Goal: Find specific page/section: Find specific page/section

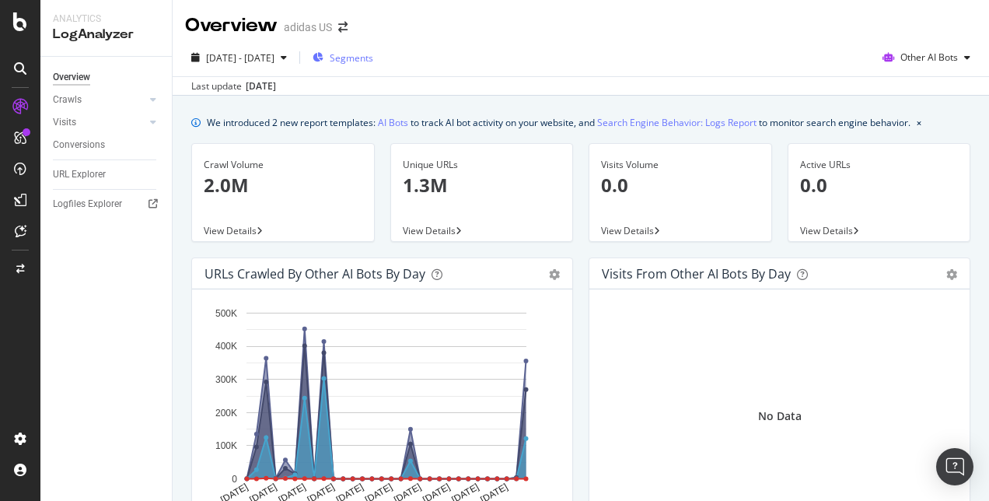
click at [367, 64] on div "Segments" at bounding box center [342, 57] width 61 height 13
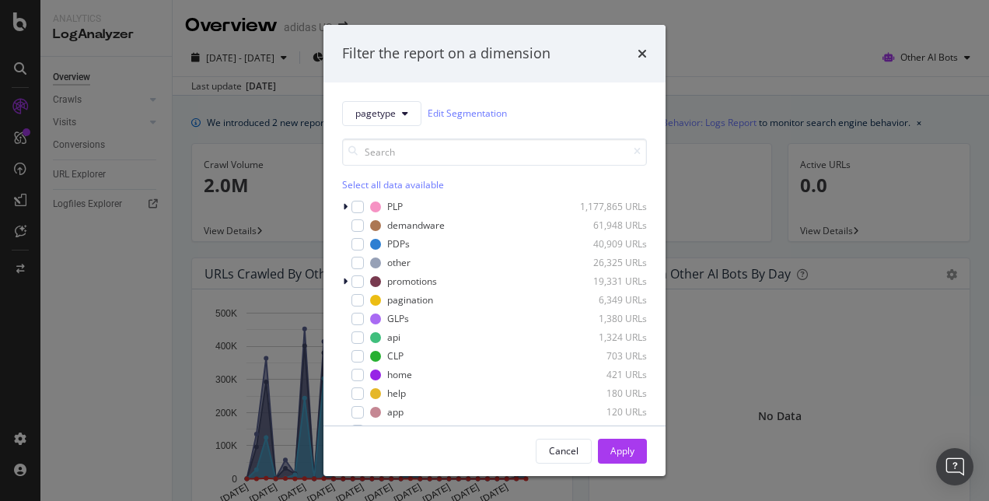
click at [648, 51] on div "Filter the report on a dimension" at bounding box center [494, 54] width 342 height 58
click at [644, 49] on icon "times" at bounding box center [641, 53] width 9 height 12
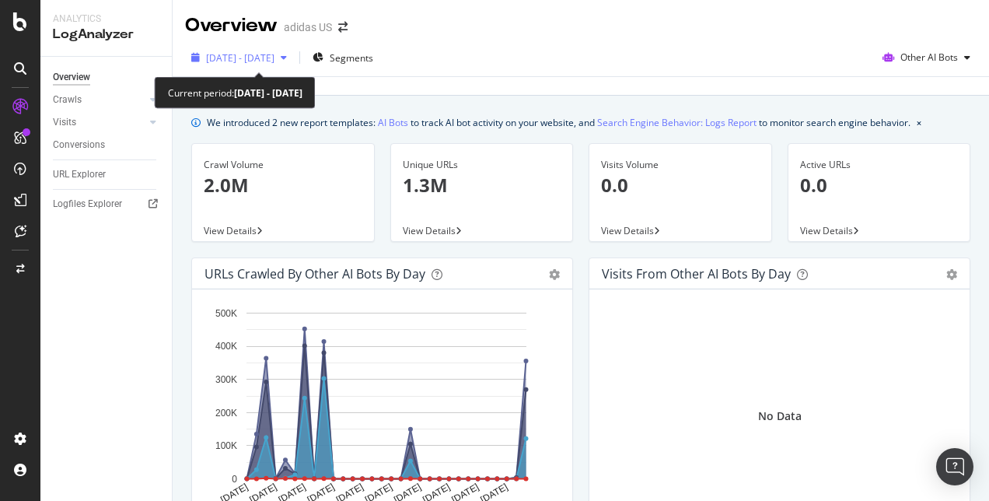
click at [287, 54] on icon "button" at bounding box center [284, 57] width 6 height 9
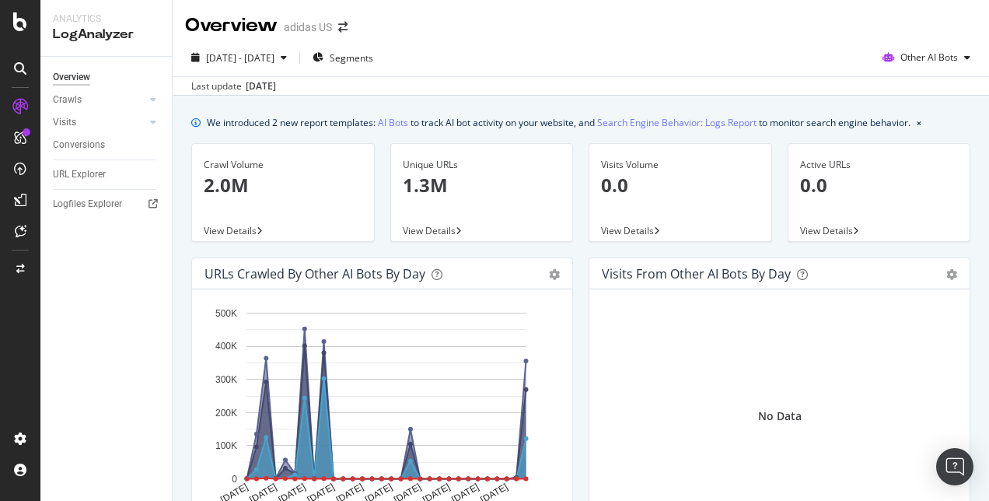
click at [551, 81] on div "Last update [DATE]" at bounding box center [581, 85] width 816 height 19
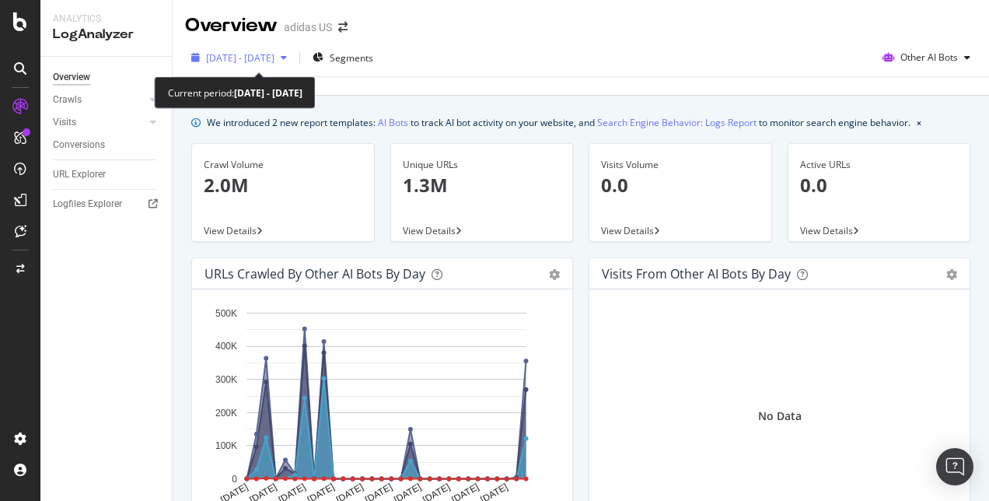
click at [274, 60] on span "[DATE] - [DATE]" at bounding box center [240, 57] width 68 height 13
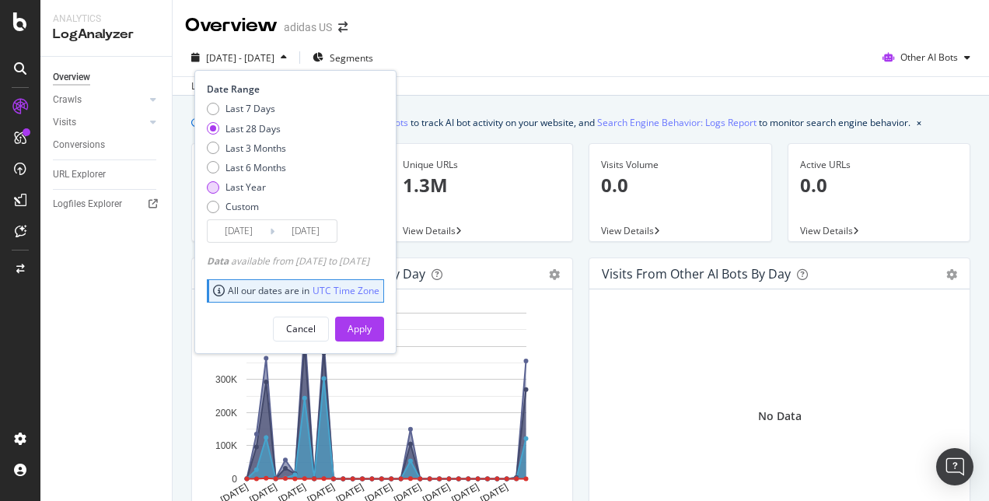
click at [246, 184] on div "Last Year" at bounding box center [245, 186] width 40 height 13
type input "[DATE]"
click at [384, 319] on button "Apply" at bounding box center [359, 328] width 49 height 25
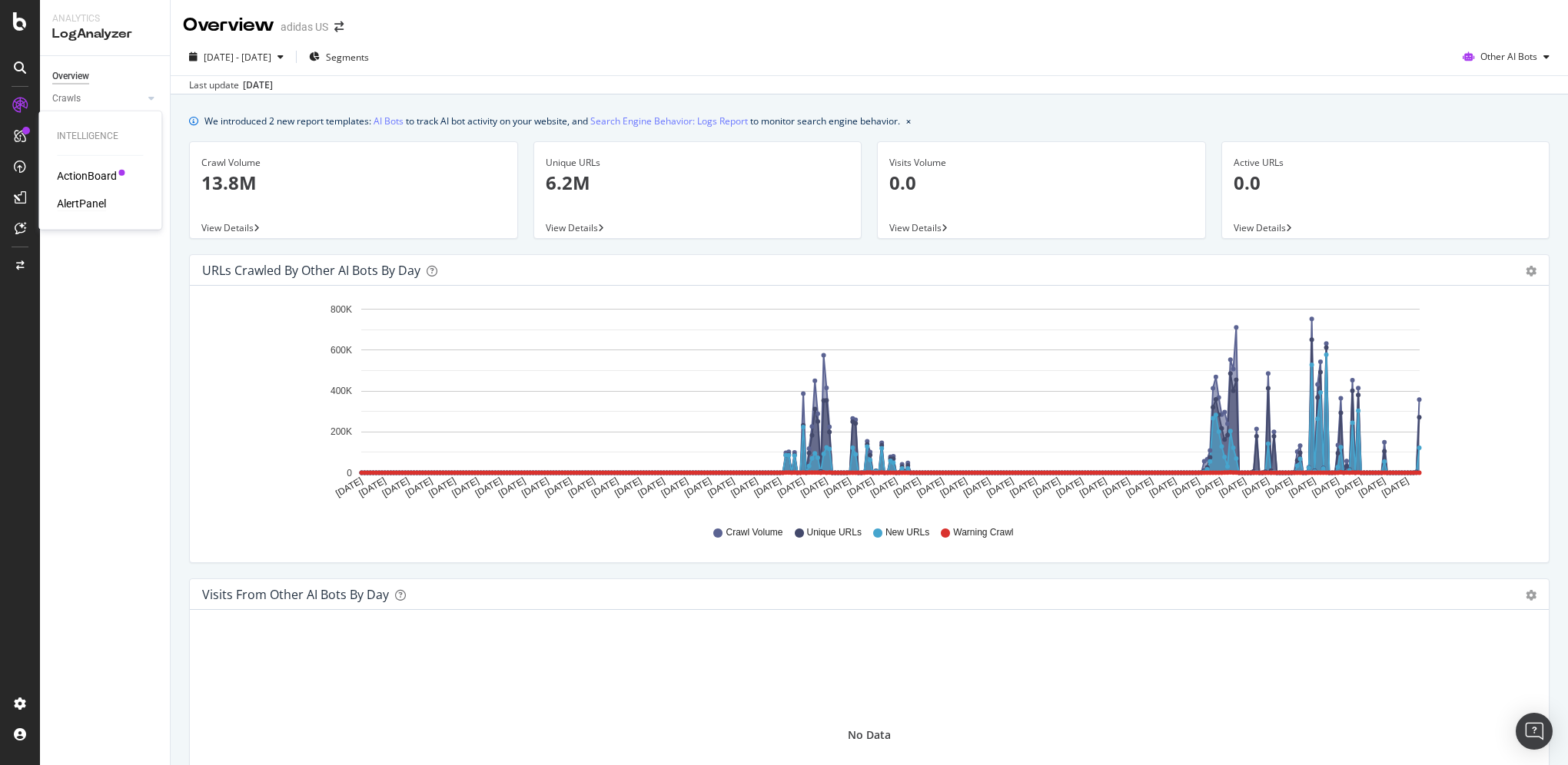
click at [104, 206] on div "AlertPanel" at bounding box center [82, 204] width 49 height 16
